Goal: Use online tool/utility

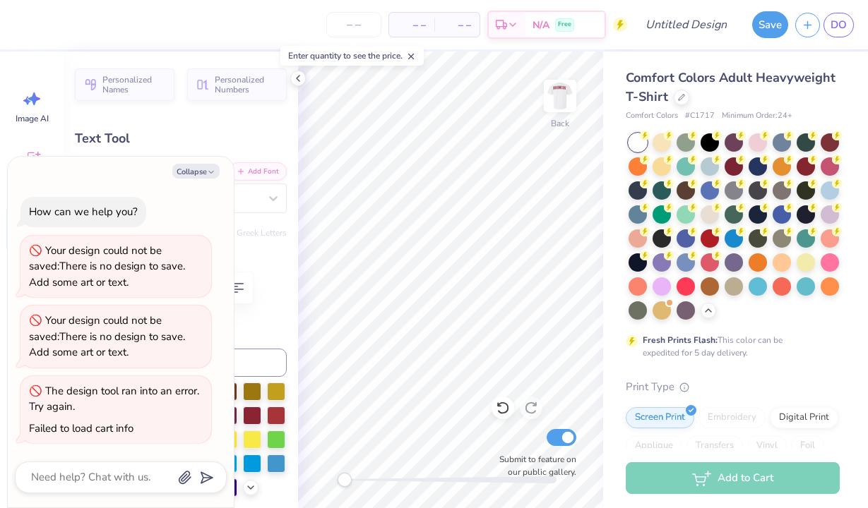
click at [237, 145] on div "Text Tool" at bounding box center [181, 138] width 212 height 19
type textarea "x"
type input "8.49"
type input "4.68"
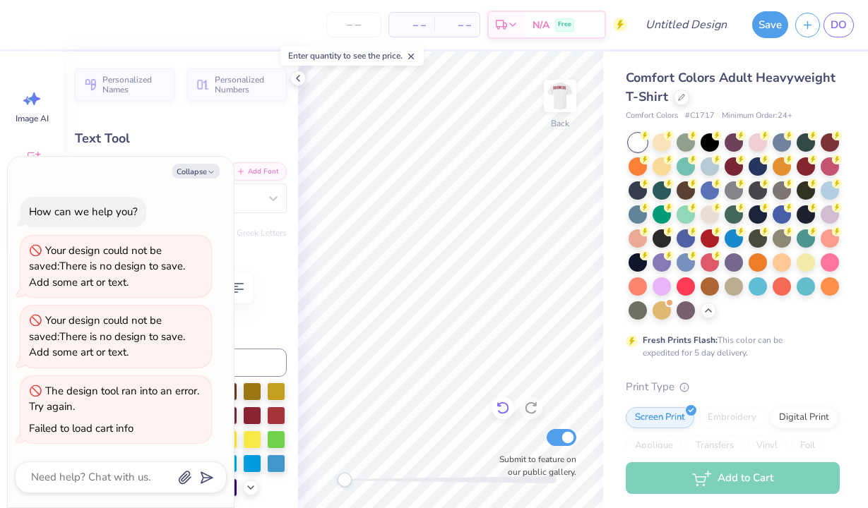
type input "5.68"
type textarea "x"
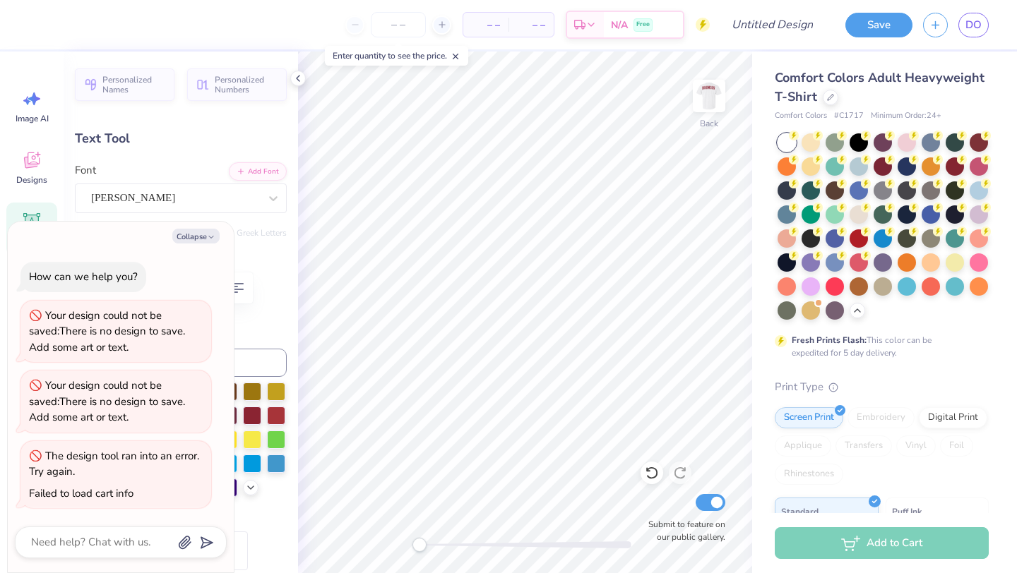
type textarea "x"
